Goal: Transaction & Acquisition: Purchase product/service

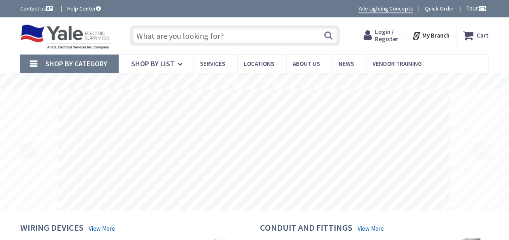
click at [177, 33] on input "text" at bounding box center [235, 35] width 210 height 20
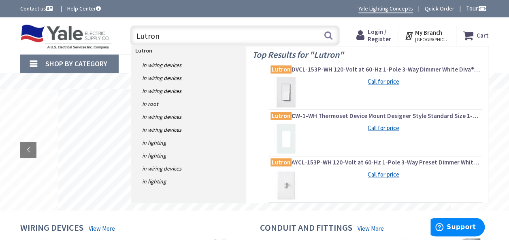
click at [168, 32] on input "Lutron" at bounding box center [235, 35] width 210 height 20
paste input "PJ2-3B-GWH-L01 PICO RF 434 W LED"
type input "Lutron PJ2-3B-GWH-L01 PICO RF 434 W LED"
click at [327, 39] on button "Search" at bounding box center [328, 35] width 11 height 18
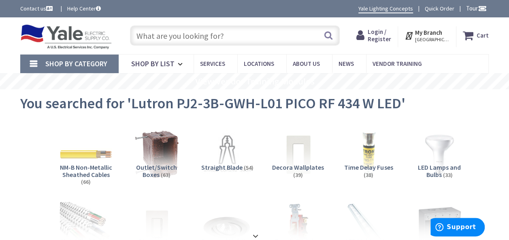
click at [244, 35] on input "text" at bounding box center [235, 35] width 210 height 20
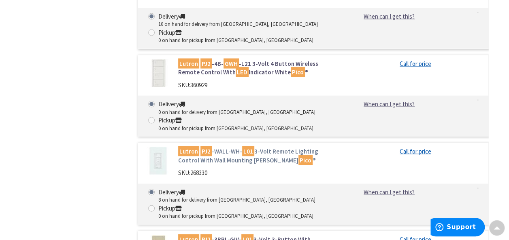
scroll to position [769, 0]
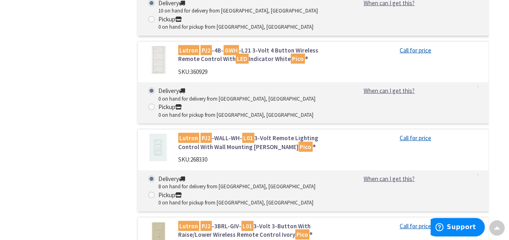
click at [157, 151] on img at bounding box center [158, 148] width 28 height 28
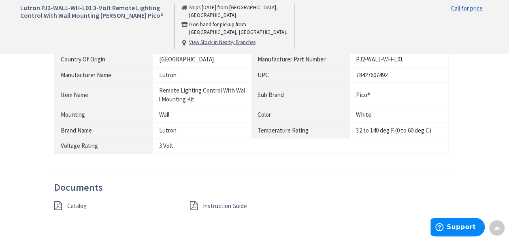
scroll to position [445, 0]
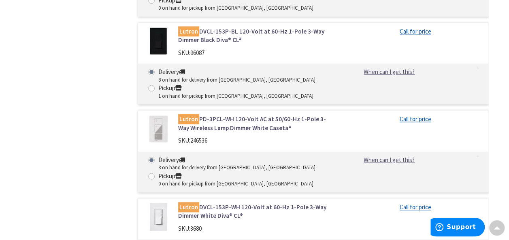
scroll to position [2014, 0]
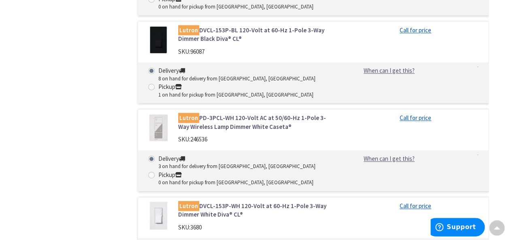
drag, startPoint x: 104, startPoint y: 164, endPoint x: 69, endPoint y: 168, distance: 35.8
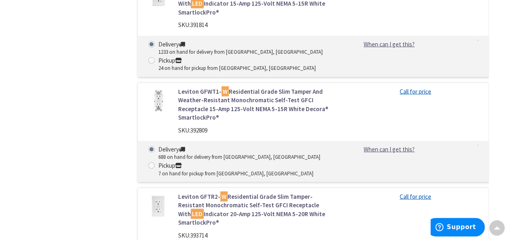
scroll to position [3795, 0]
